Goal: Use online tool/utility: Use online tool/utility

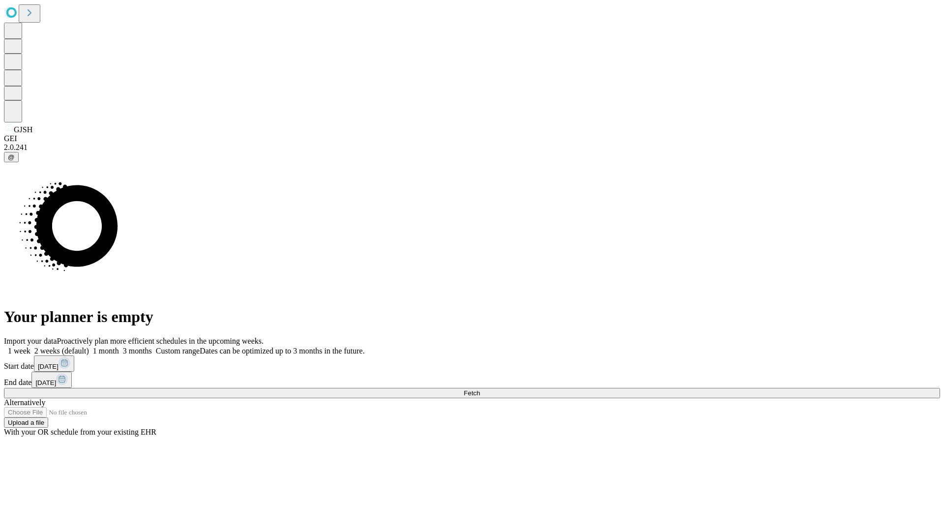
click at [480, 389] on span "Fetch" at bounding box center [472, 392] width 16 height 7
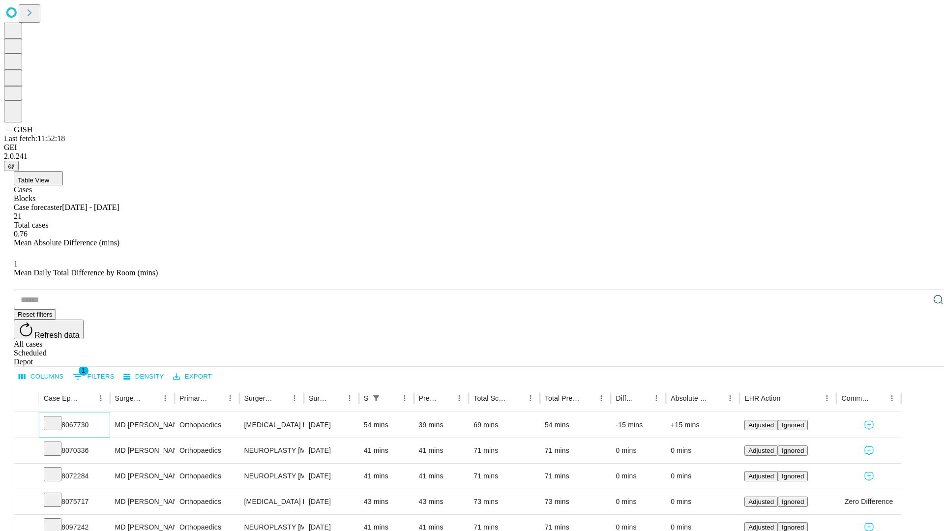
click at [58, 417] on icon at bounding box center [53, 422] width 10 height 10
